Goal: Transaction & Acquisition: Download file/media

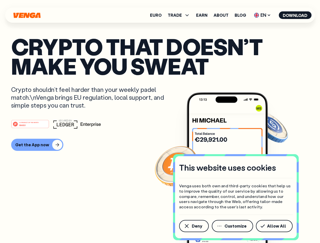
click at [160, 122] on div "#1 PRODUCT OF THE MONTH Web3" at bounding box center [160, 124] width 298 height 9
click at [194, 226] on span "Deny" at bounding box center [197, 226] width 10 height 4
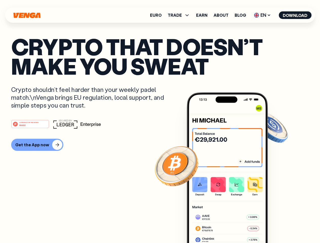
click at [233, 226] on img at bounding box center [227, 178] width 81 height 170
click at [275, 226] on article "Crypto that doesn’t make you sweat Crypto shouldn’t feel harder than your weekl…" at bounding box center [160, 132] width 298 height 190
click at [181, 15] on span "TRADE" at bounding box center [175, 15] width 14 height 4
click at [263, 15] on span "EN" at bounding box center [262, 15] width 21 height 8
click at [295, 15] on button "Download" at bounding box center [295, 15] width 33 height 8
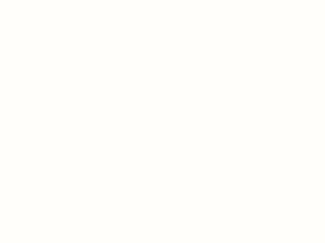
click at [37, 0] on html "This website uses cookies Venga uses both own and third-party cookies that help…" at bounding box center [162, 0] width 325 height 0
click at [31, 0] on html "This website uses cookies Venga uses both own and third-party cookies that help…" at bounding box center [162, 0] width 325 height 0
